Goal: Task Accomplishment & Management: Use online tool/utility

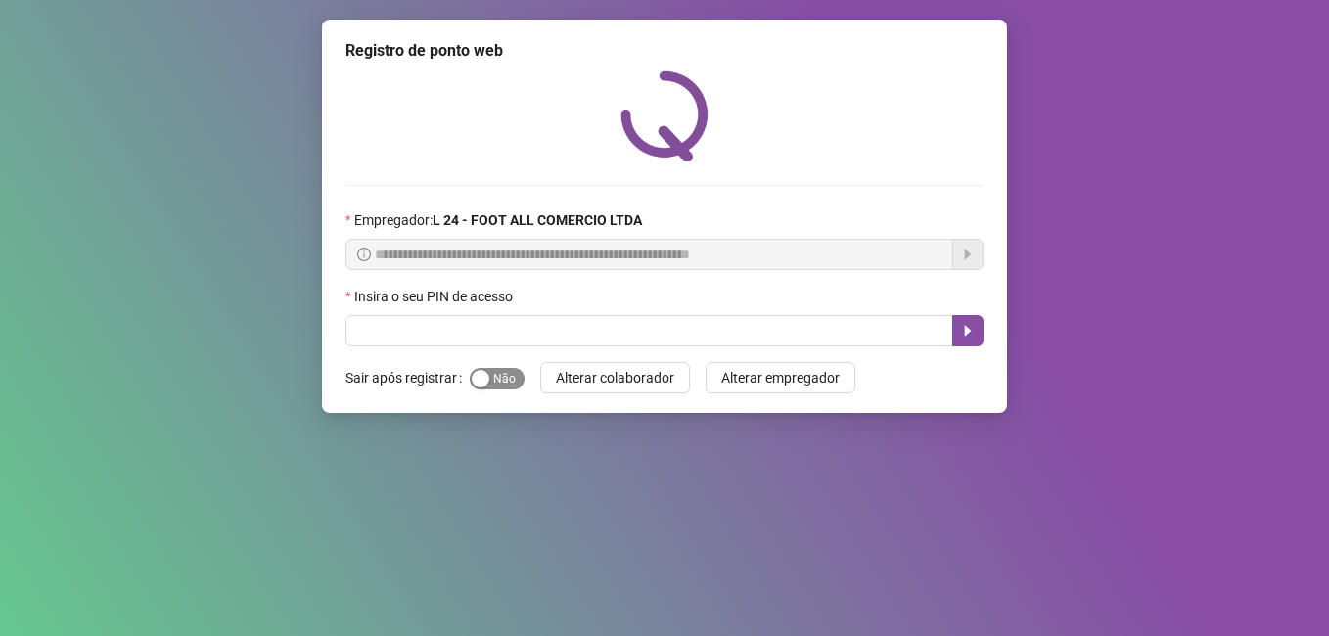
click at [495, 378] on span "Sim Não" at bounding box center [497, 379] width 55 height 22
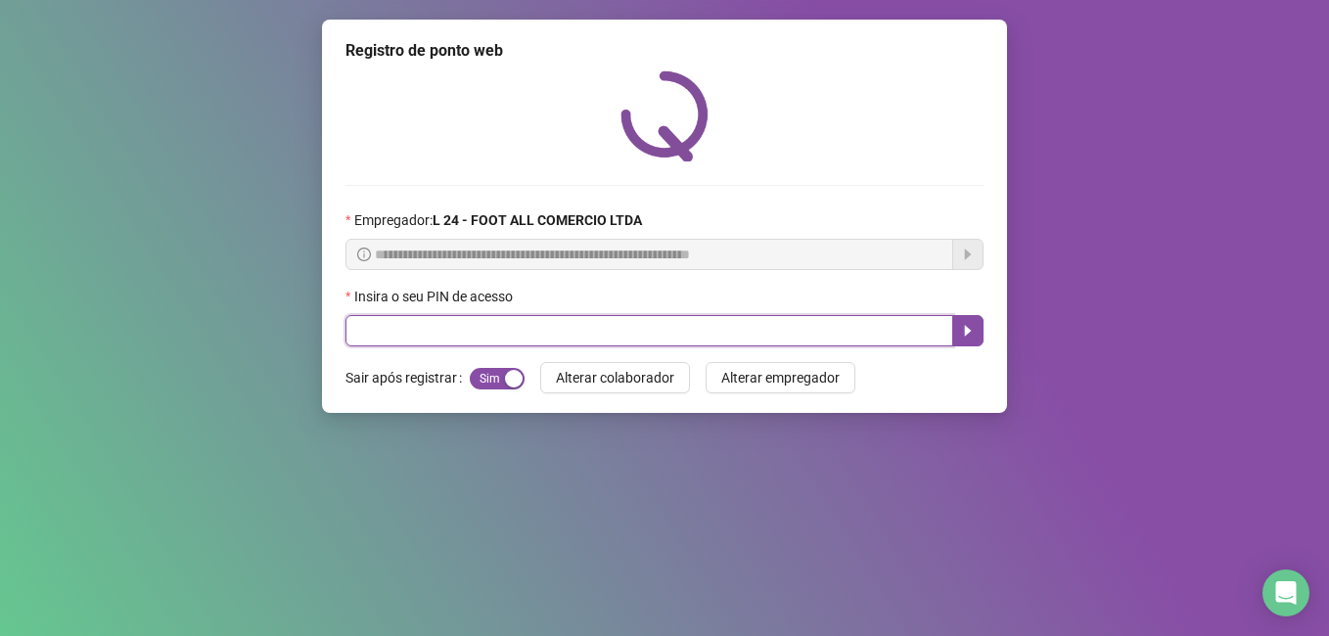
click at [475, 334] on input "text" at bounding box center [650, 330] width 608 height 31
type input "*****"
click at [969, 331] on icon "caret-right" at bounding box center [968, 331] width 7 height 11
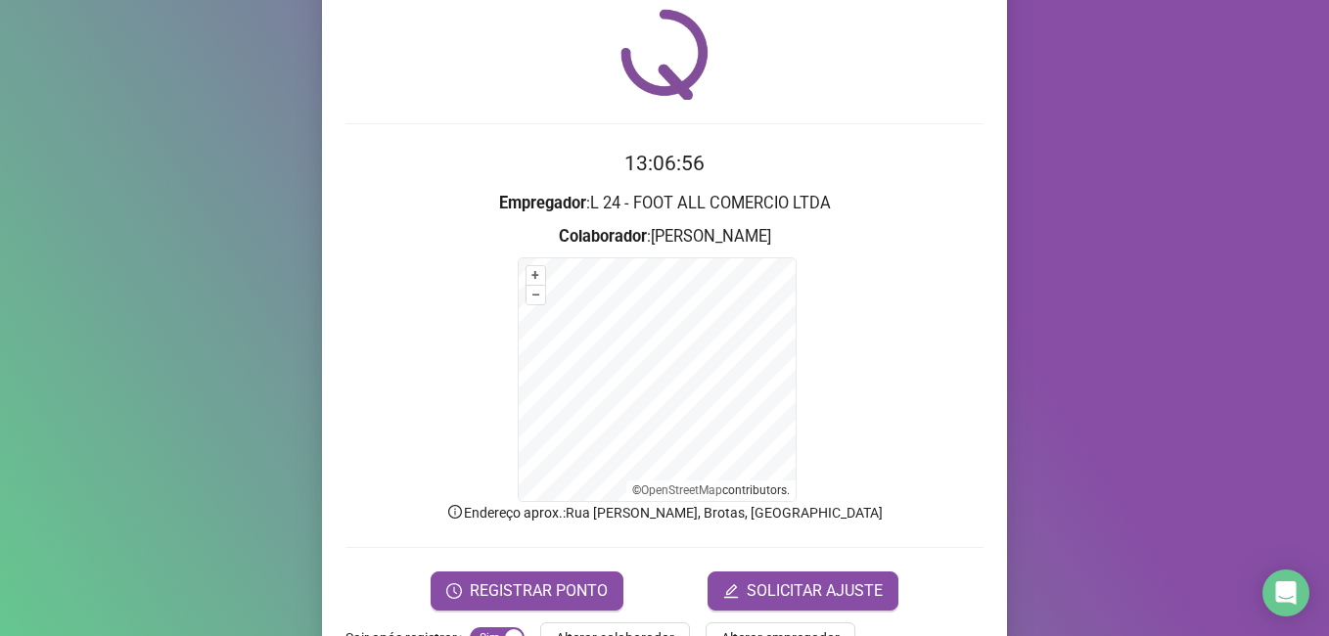
scroll to position [93, 0]
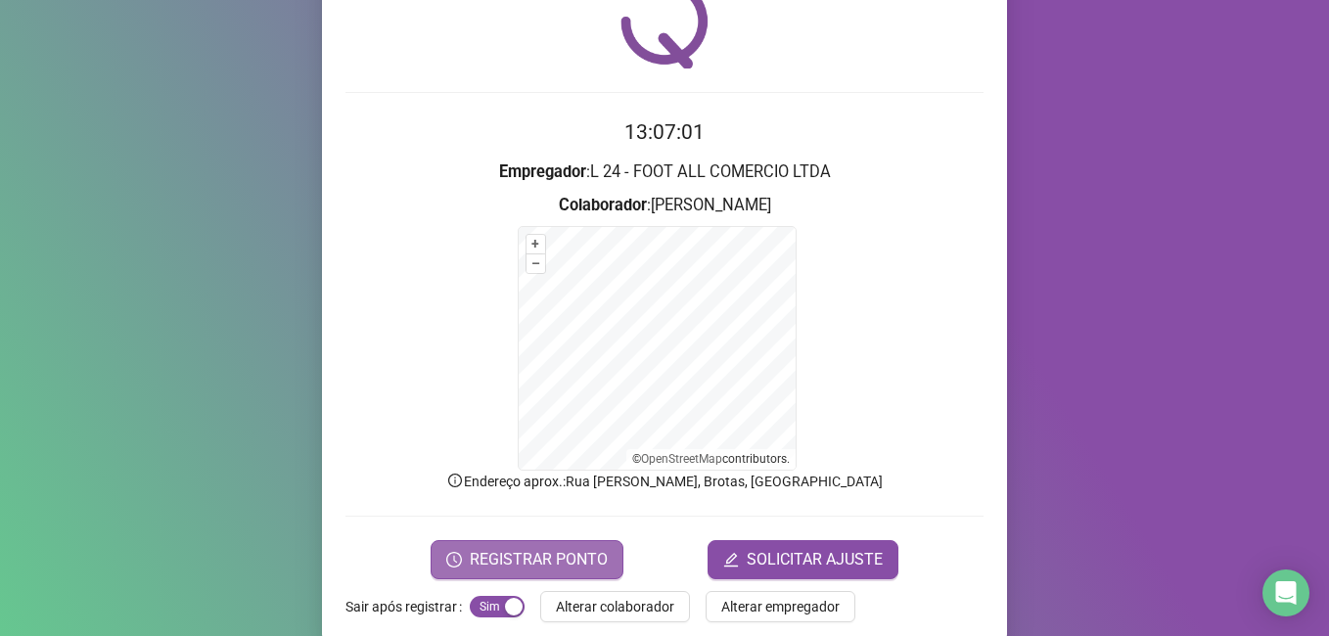
click at [575, 549] on span "REGISTRAR PONTO" at bounding box center [539, 559] width 138 height 23
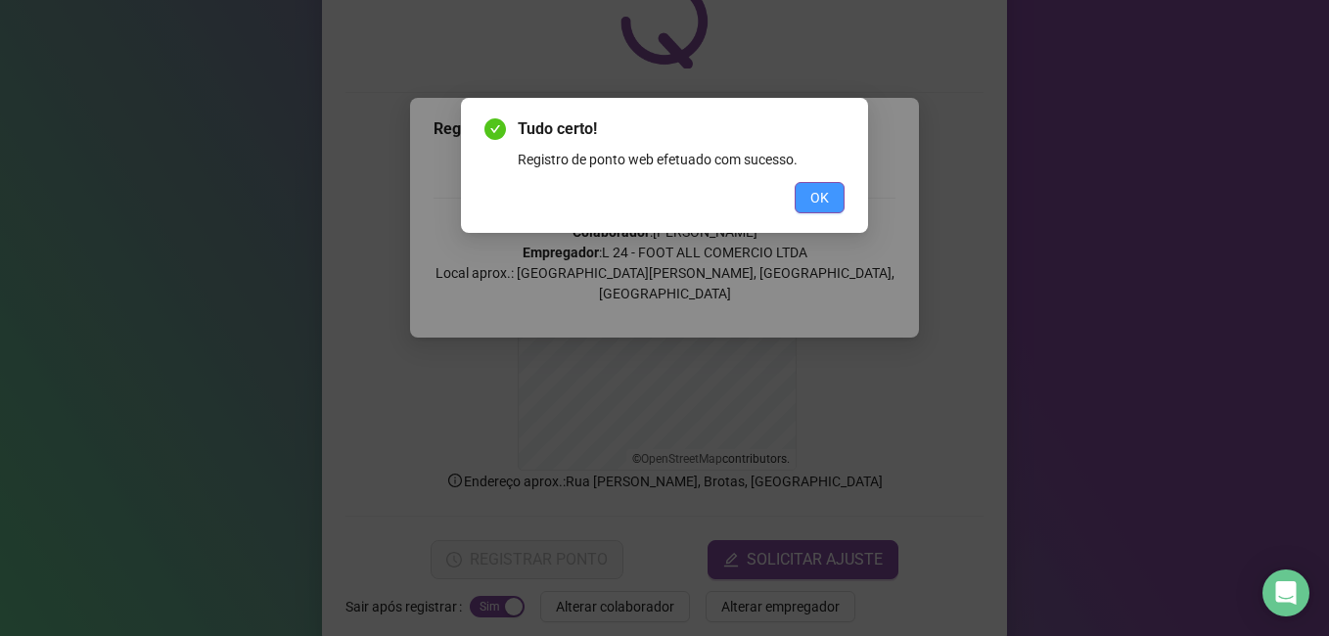
click at [816, 191] on span "OK" at bounding box center [819, 198] width 19 height 22
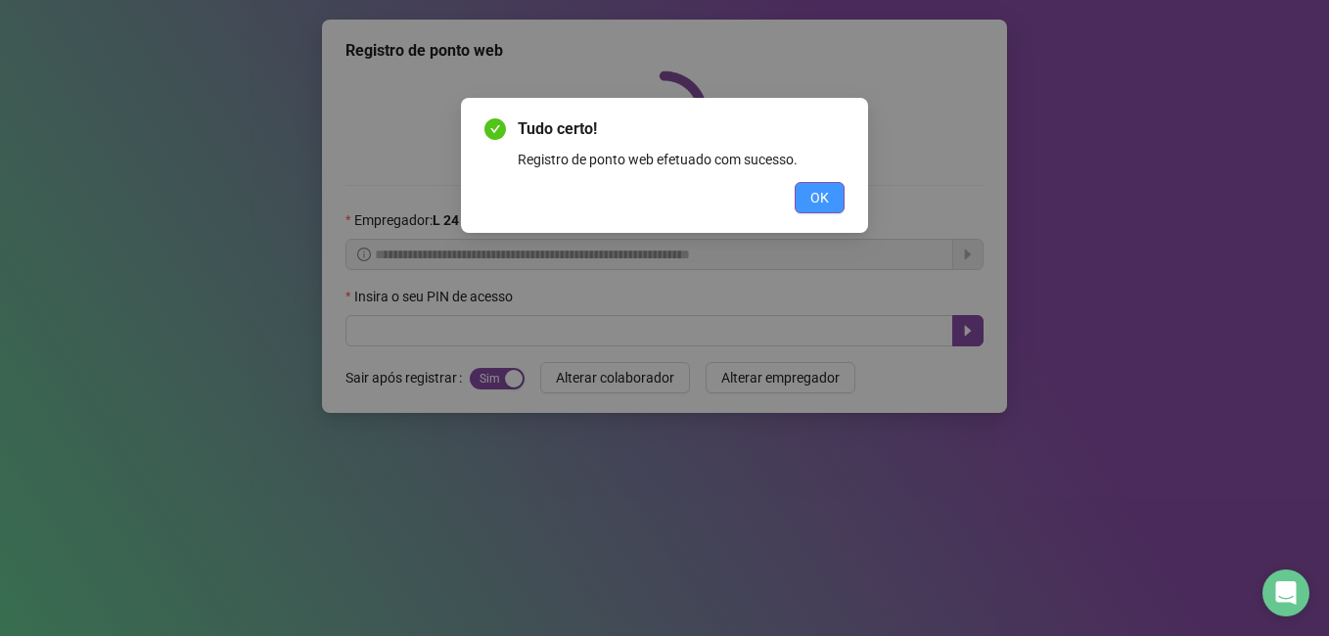
scroll to position [0, 0]
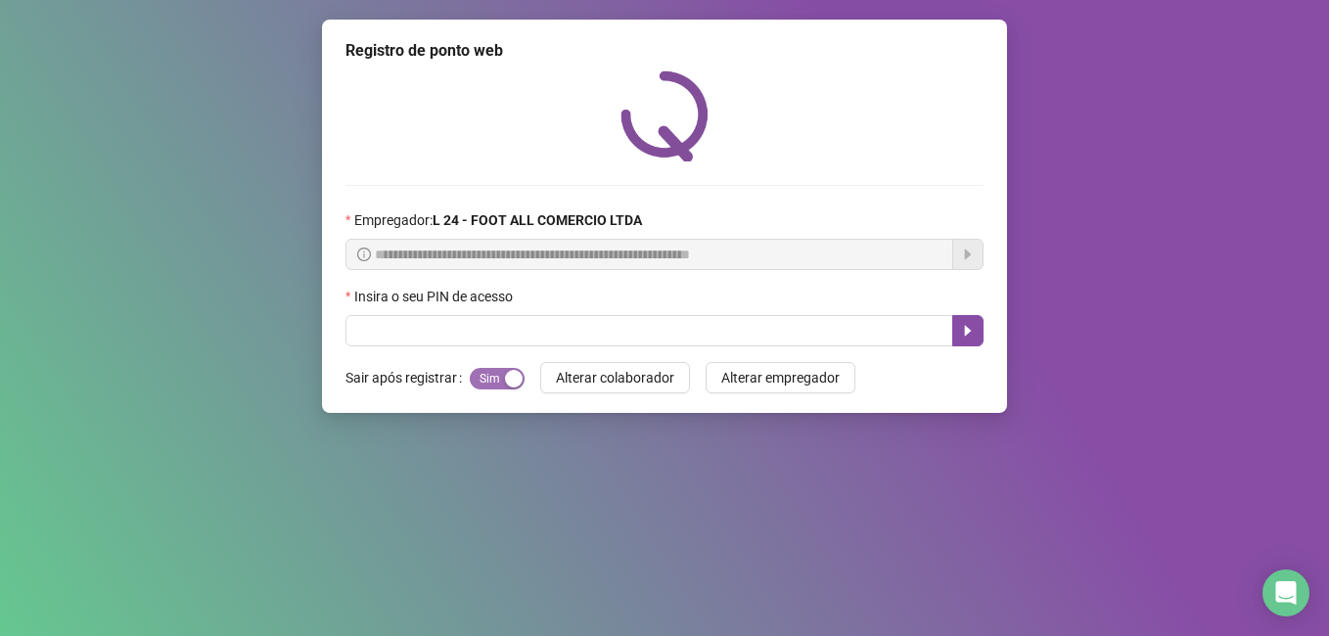
click at [498, 375] on button "Sim Não" at bounding box center [497, 379] width 55 height 22
click at [494, 376] on span "Sim Não" at bounding box center [497, 379] width 55 height 22
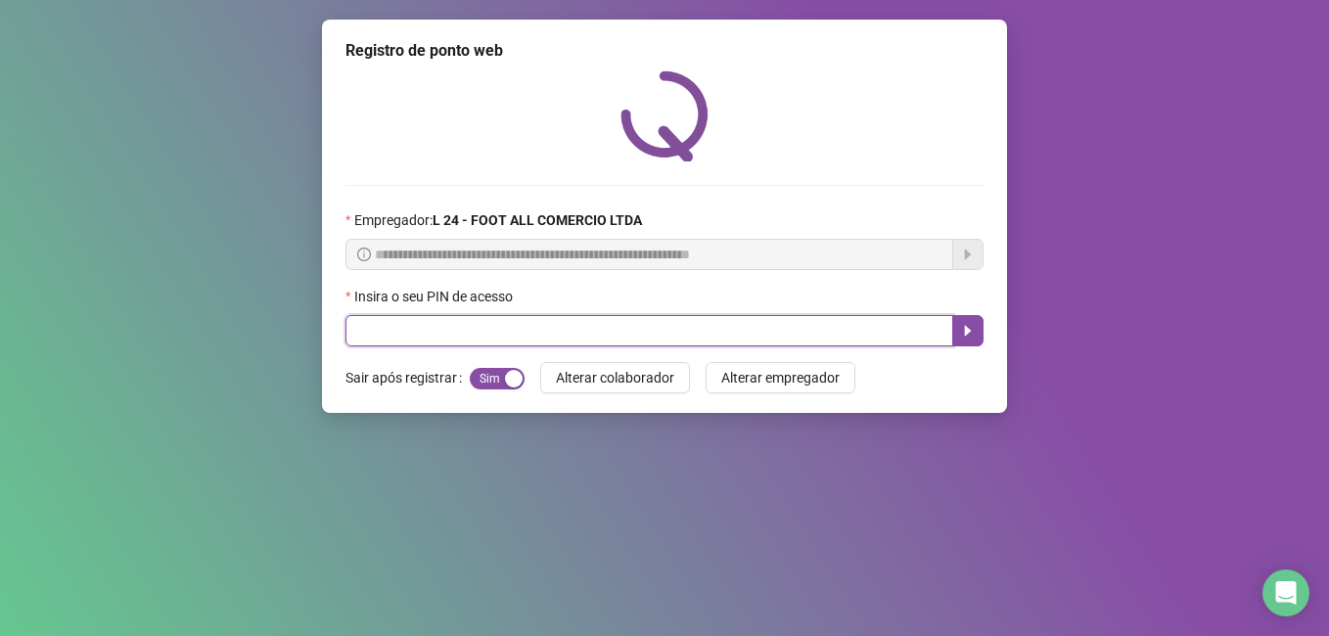
click at [439, 321] on input "text" at bounding box center [650, 330] width 608 height 31
type input "*****"
click at [965, 331] on icon "caret-right" at bounding box center [968, 331] width 7 height 11
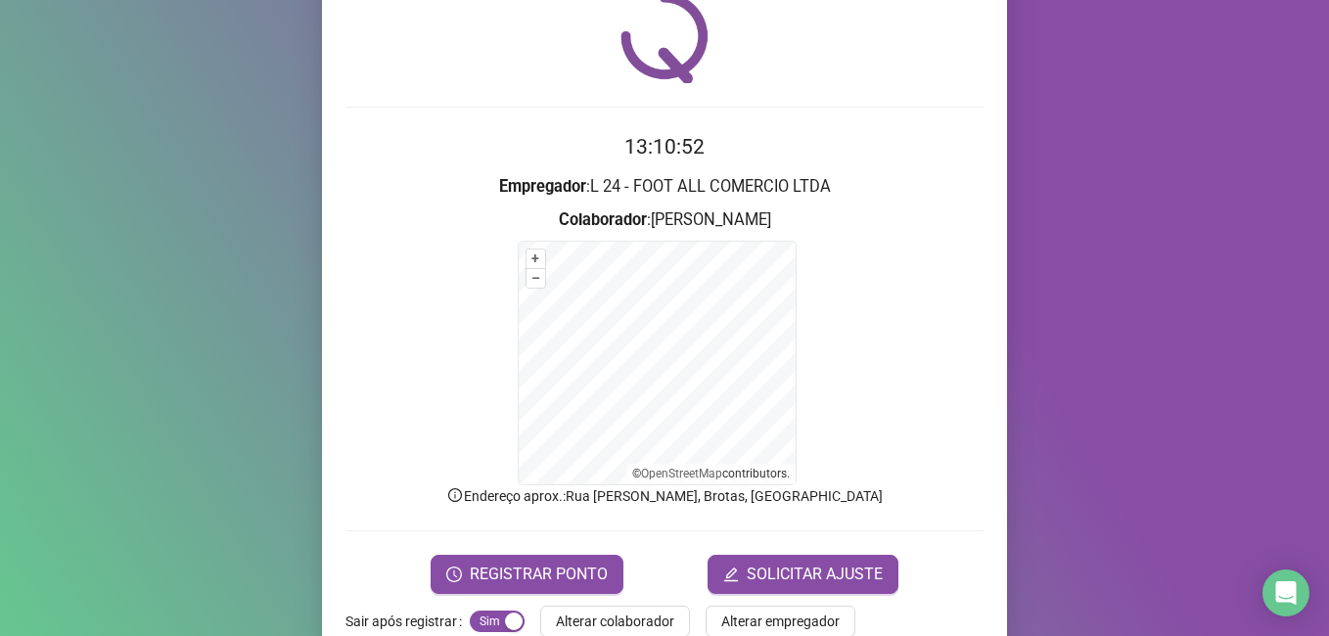
scroll to position [117, 0]
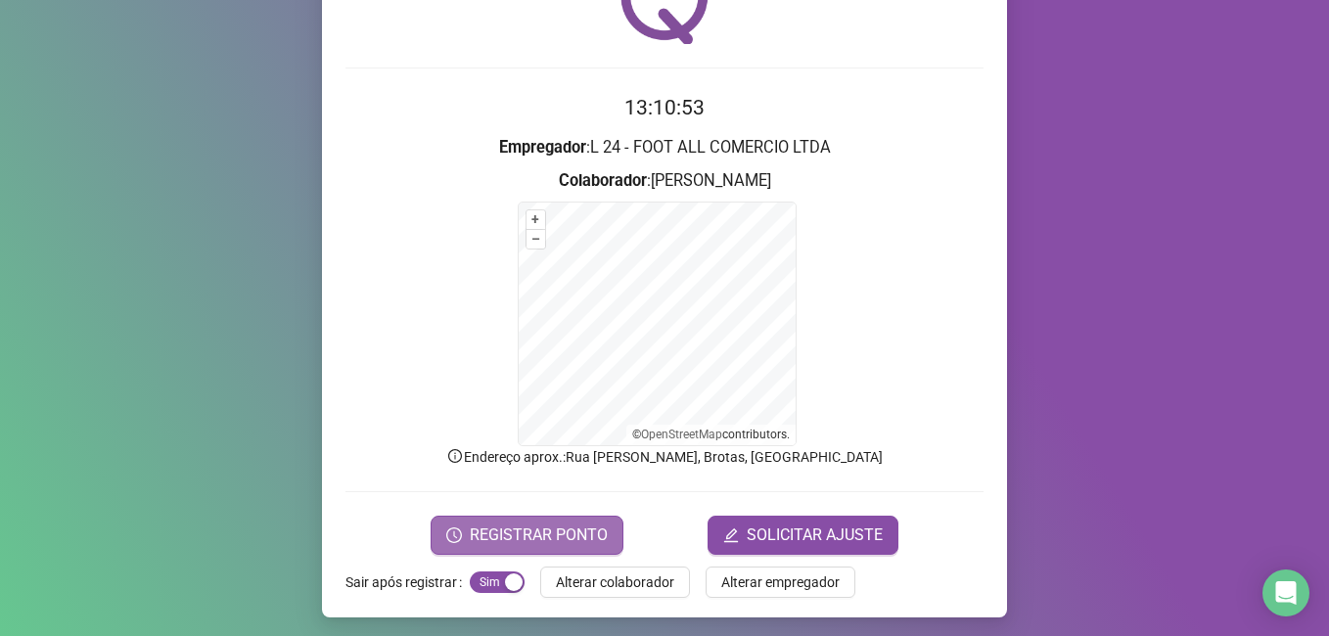
click at [556, 538] on span "REGISTRAR PONTO" at bounding box center [539, 535] width 138 height 23
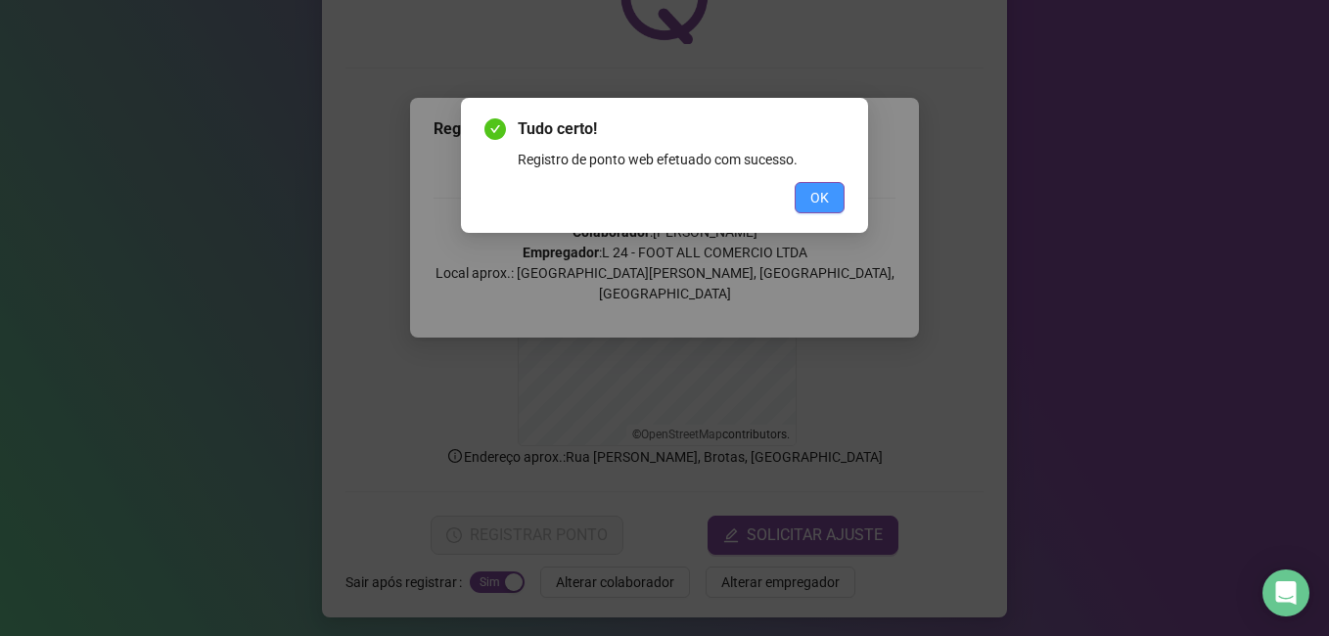
click at [811, 194] on span "OK" at bounding box center [819, 198] width 19 height 22
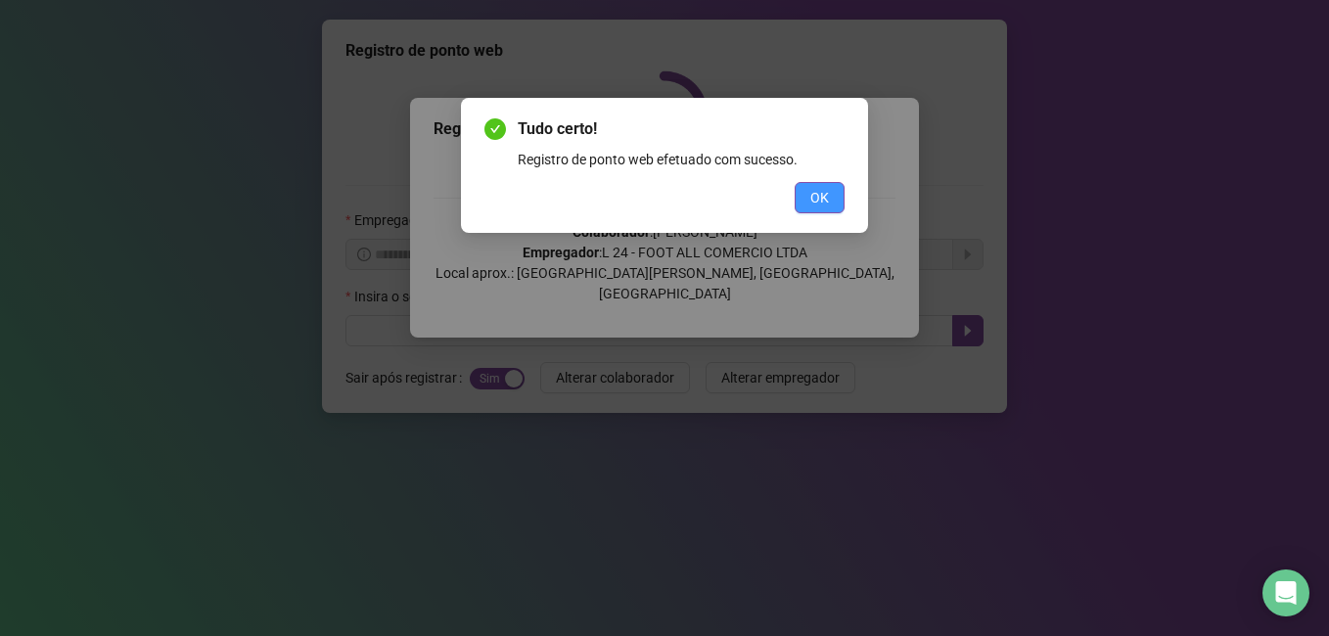
scroll to position [0, 0]
